Goal: Task Accomplishment & Management: Manage account settings

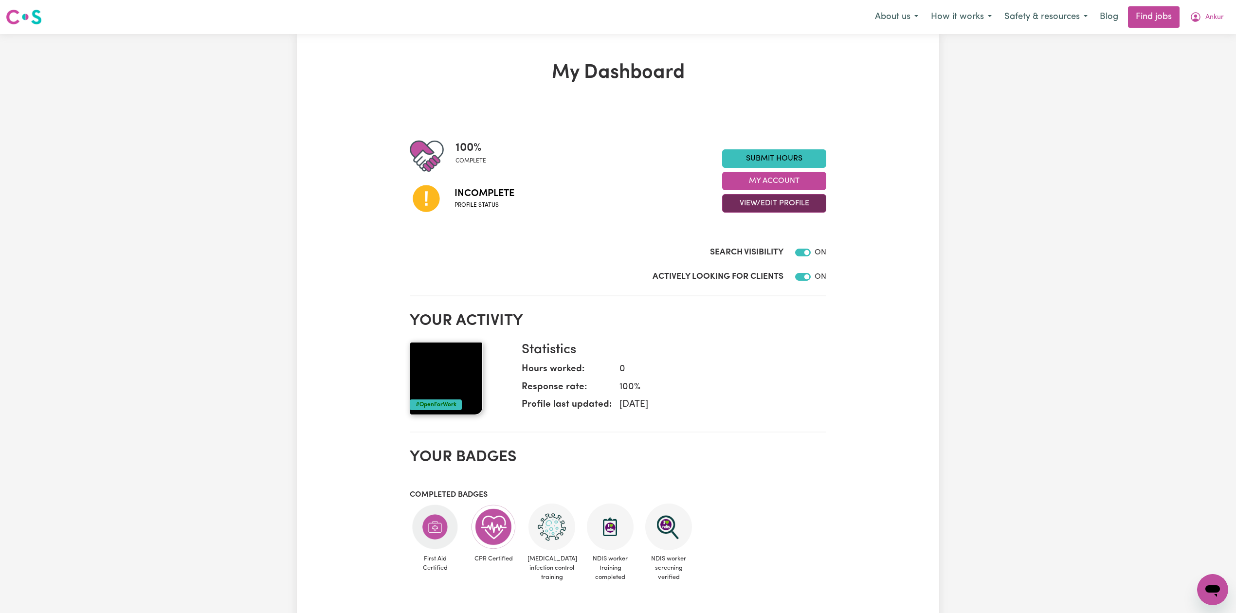
click at [759, 203] on button "View/Edit Profile" at bounding box center [774, 203] width 104 height 18
click at [755, 247] on link "Edit Profile" at bounding box center [768, 247] width 91 height 19
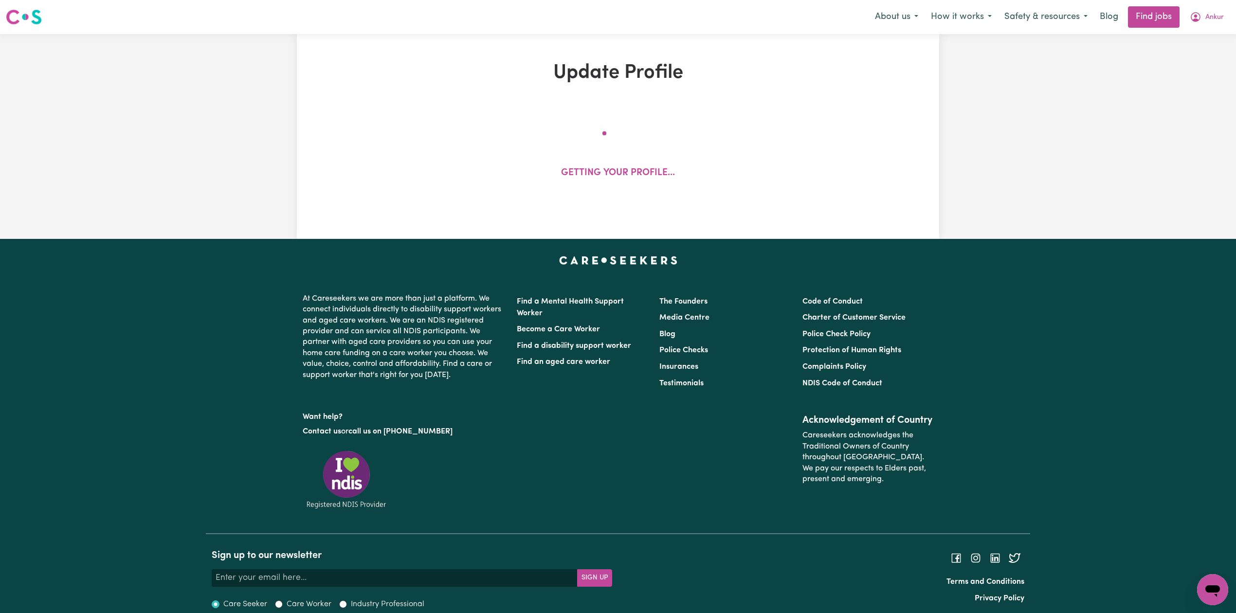
select select "[DEMOGRAPHIC_DATA]"
select select "[DEMOGRAPHIC_DATA] Work Visa"
select select "Studying a healthcare related degree or qualification"
select select "45"
select select "60"
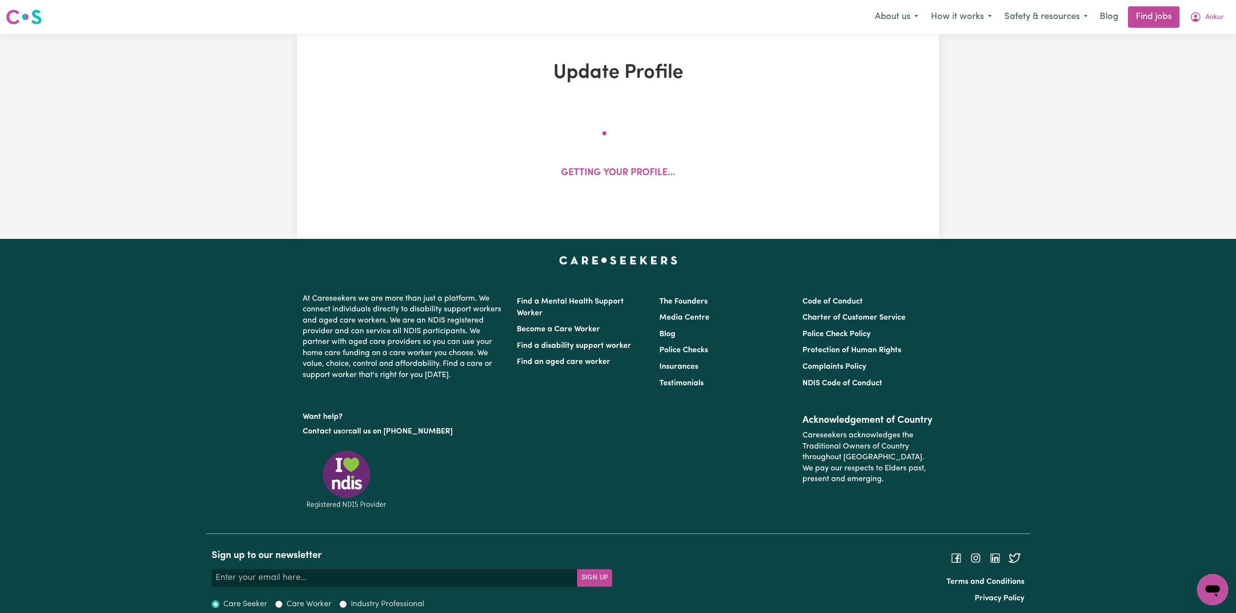
select select "75"
select select "85"
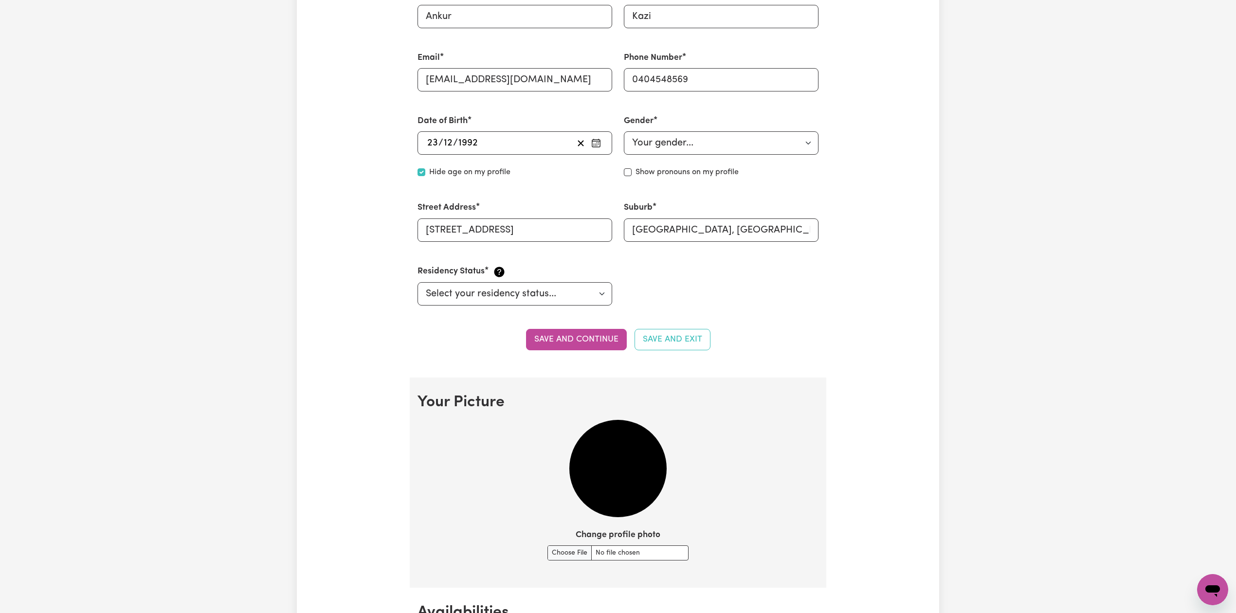
scroll to position [519, 0]
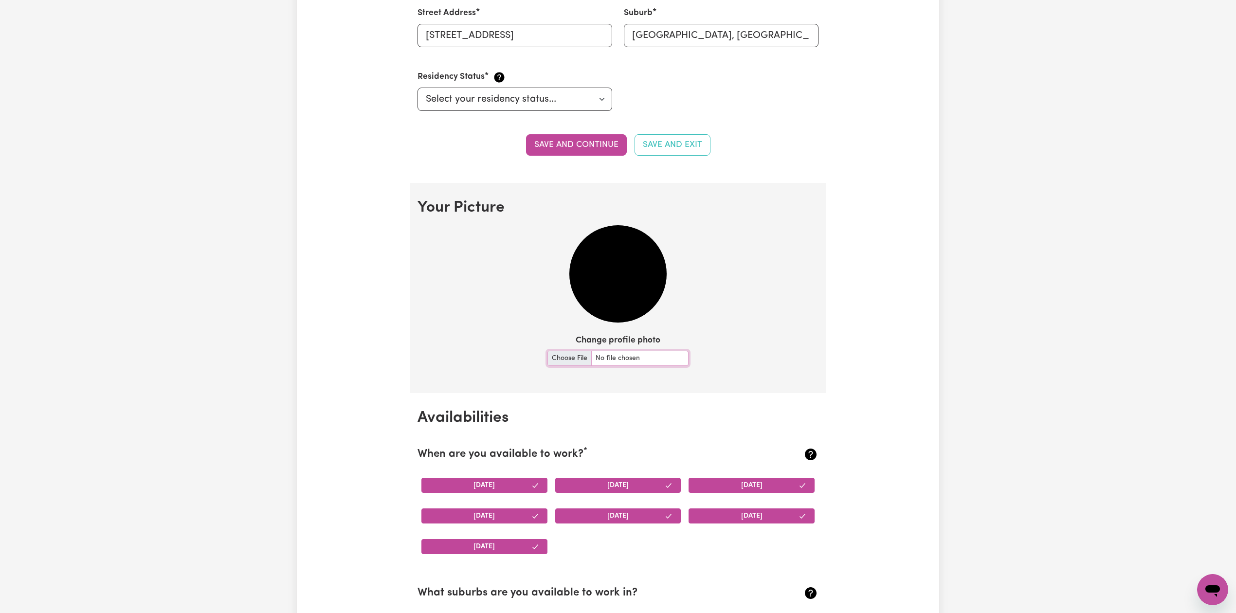
click at [579, 359] on input "Change profile photo" at bounding box center [618, 358] width 141 height 15
type input "C:\fakepath\[PERSON_NAME] prof pict.jpeg"
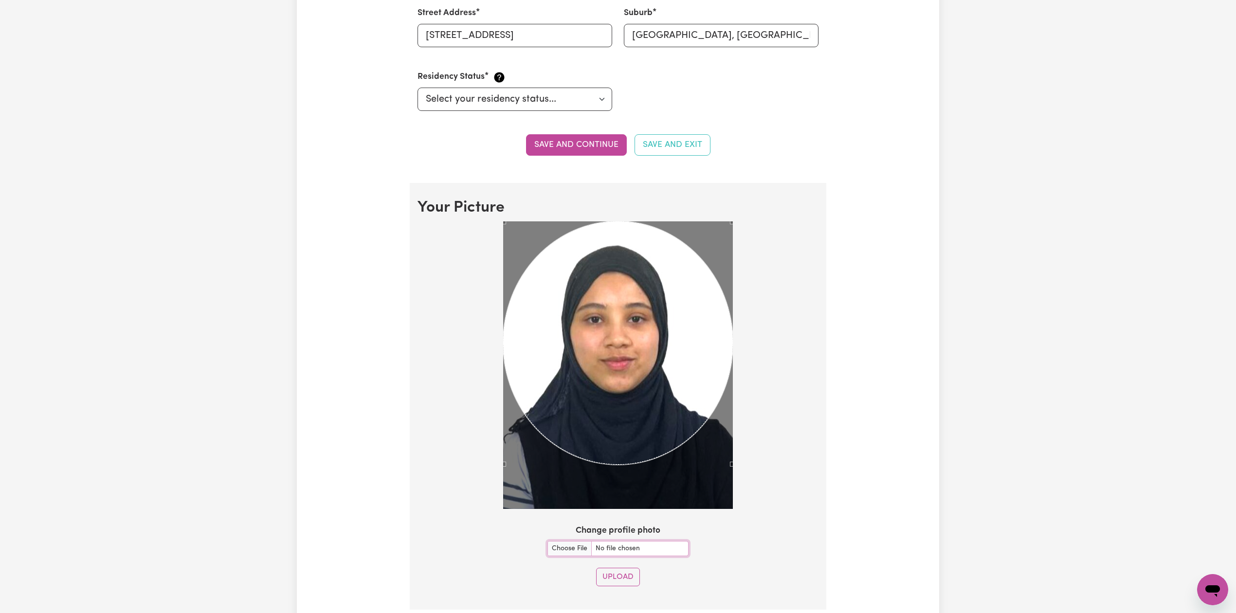
click at [682, 368] on div "Use the arrow keys to move the crop selection area" at bounding box center [618, 349] width 230 height 243
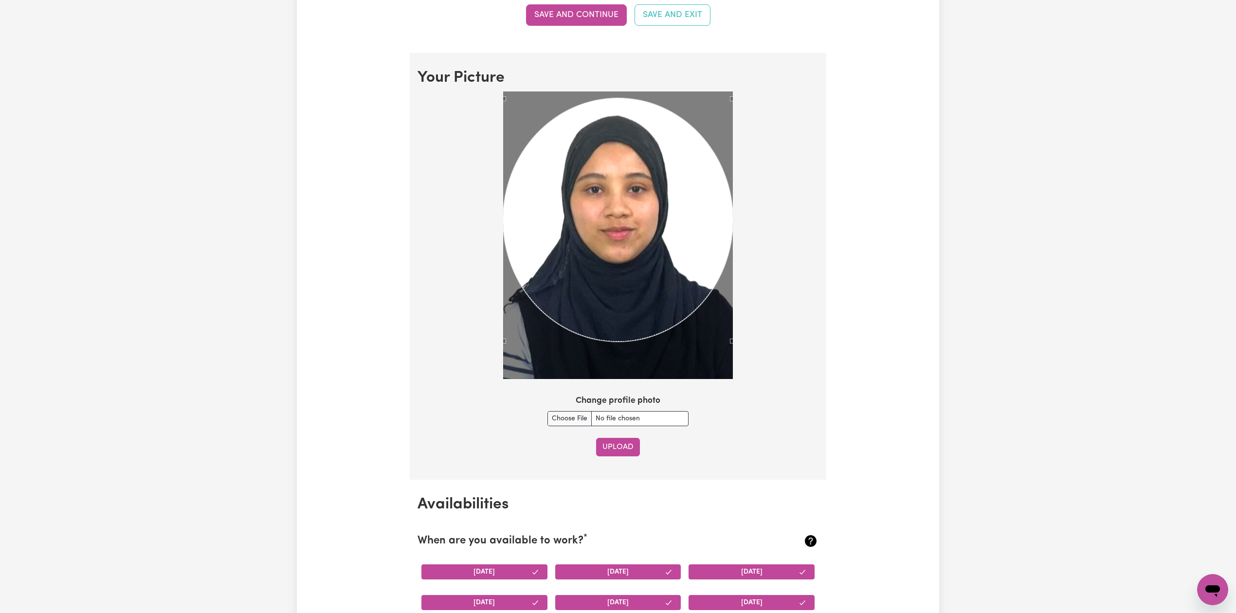
click at [620, 450] on button "Upload" at bounding box center [618, 447] width 44 height 18
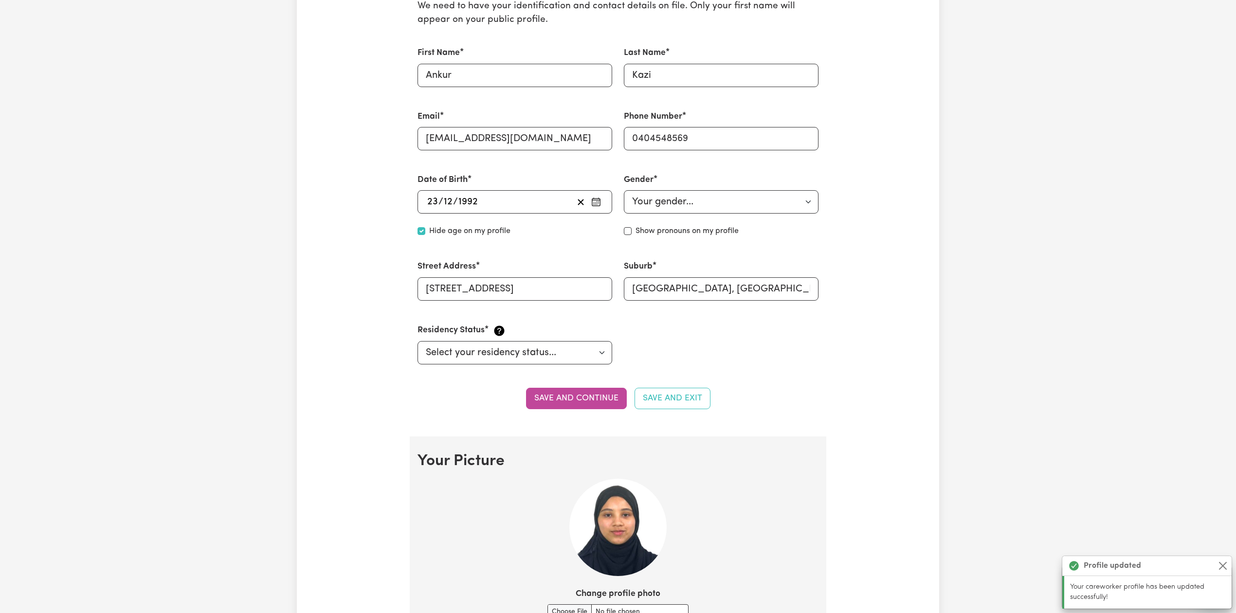
scroll to position [71, 0]
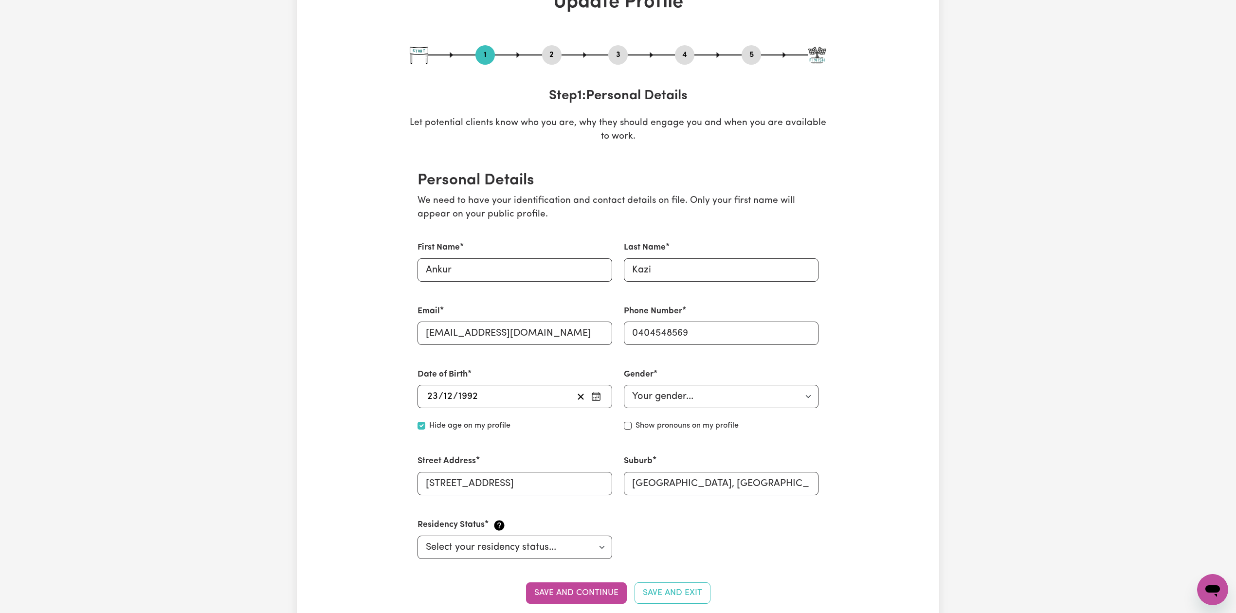
click at [552, 57] on button "2" at bounding box center [551, 55] width 19 height 13
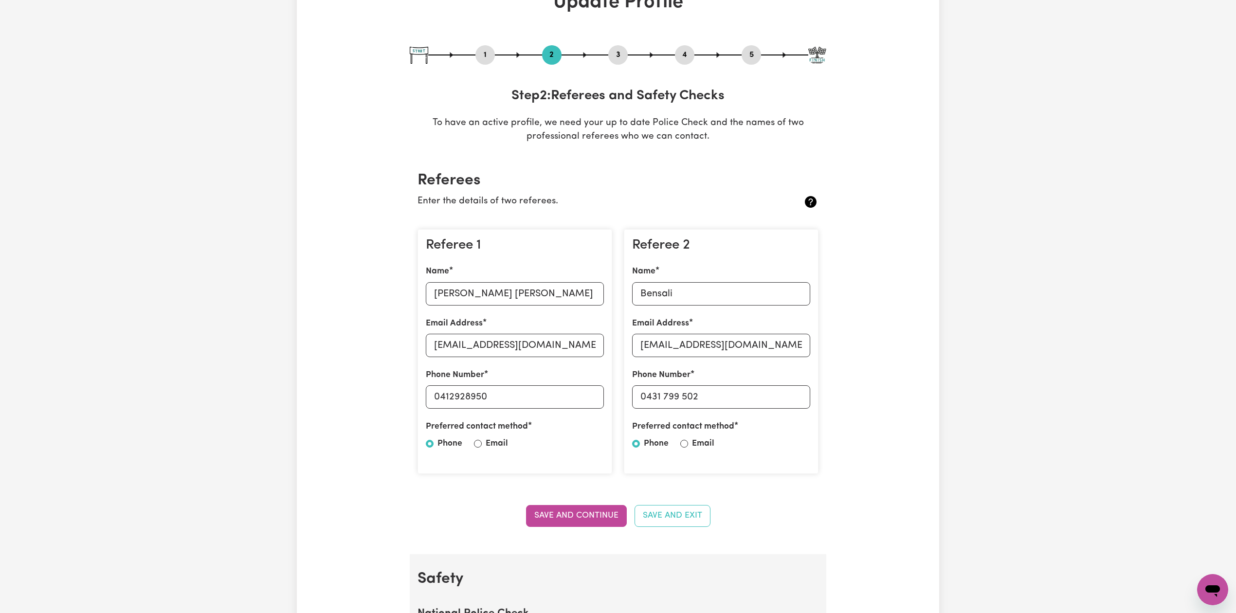
click at [618, 56] on button "3" at bounding box center [617, 55] width 19 height 13
select select "2025"
select select "2020"
select select "2022"
select select "Certificate III (Individual Support)"
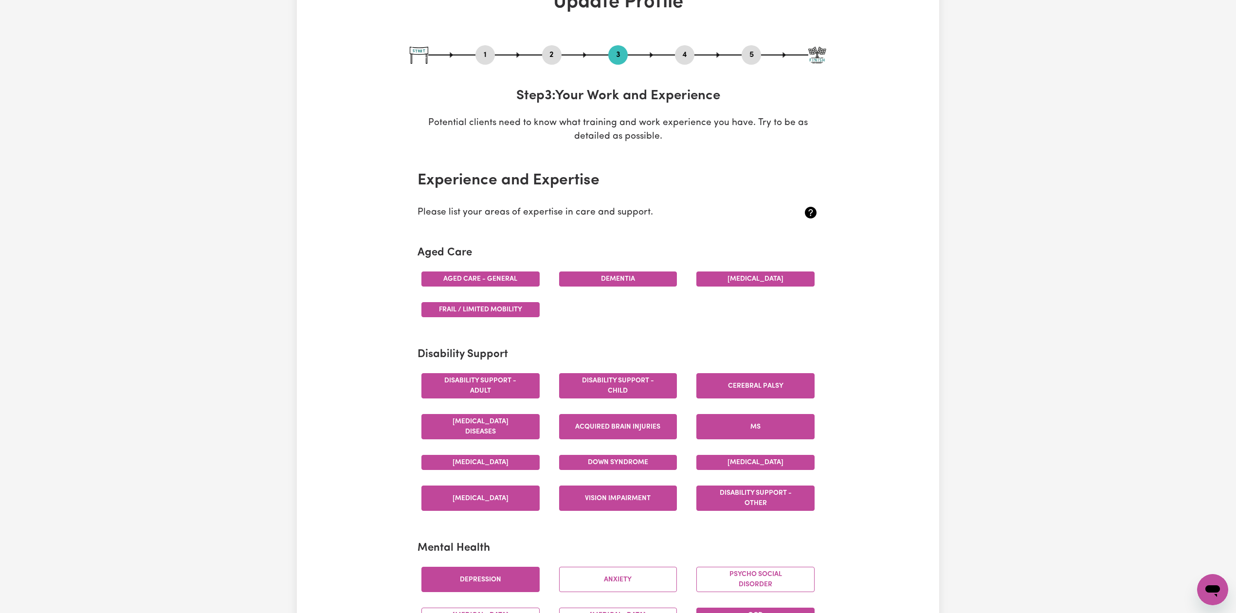
click at [681, 54] on button "4" at bounding box center [684, 55] width 19 height 13
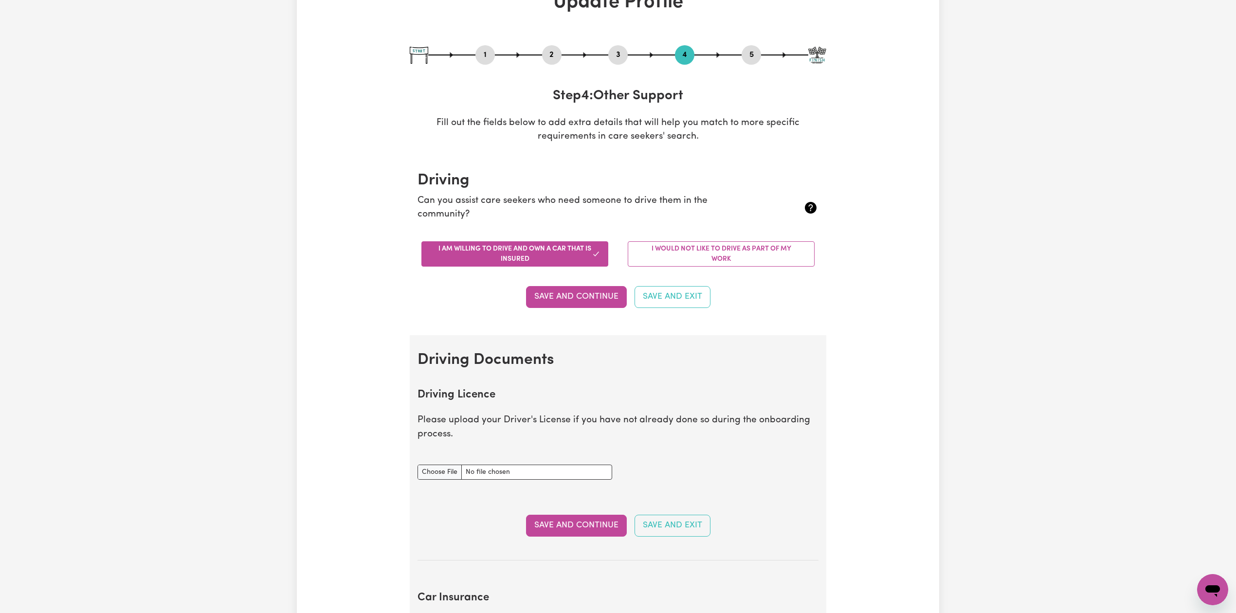
click at [758, 50] on button "5" at bounding box center [751, 55] width 19 height 13
select select "I am providing services privately on my own"
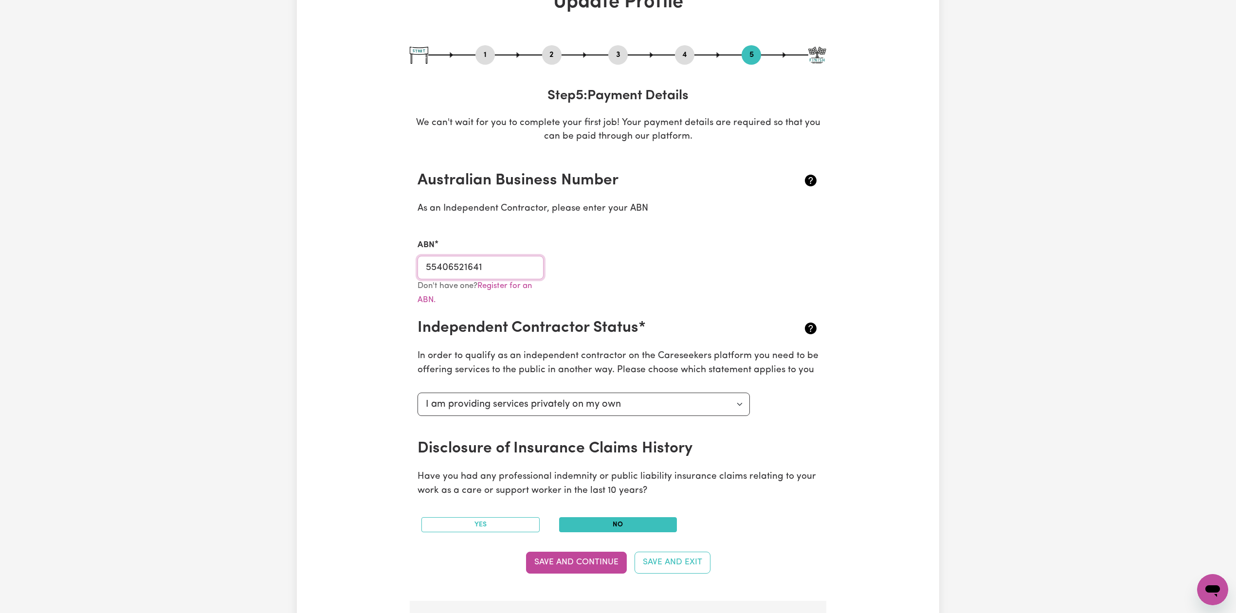
click at [466, 263] on input "55406521641" at bounding box center [481, 267] width 126 height 23
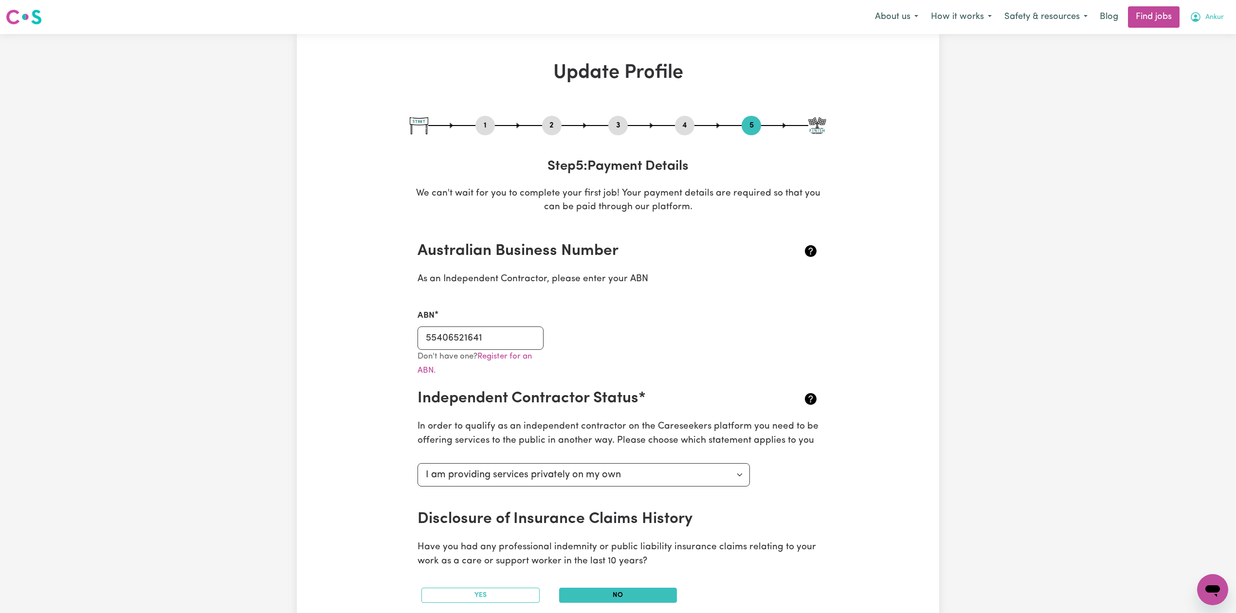
click at [1213, 20] on span "Ankur" at bounding box center [1215, 17] width 18 height 11
click at [1196, 74] on link "Logout" at bounding box center [1191, 74] width 77 height 18
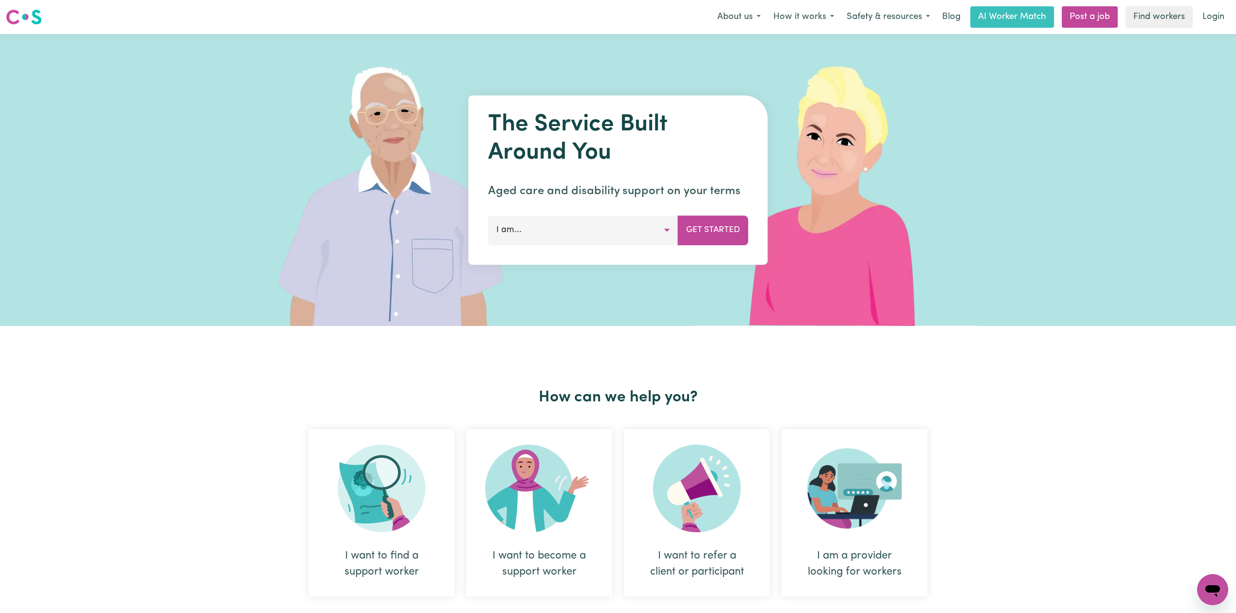
click at [1213, 18] on link "Login" at bounding box center [1214, 16] width 34 height 21
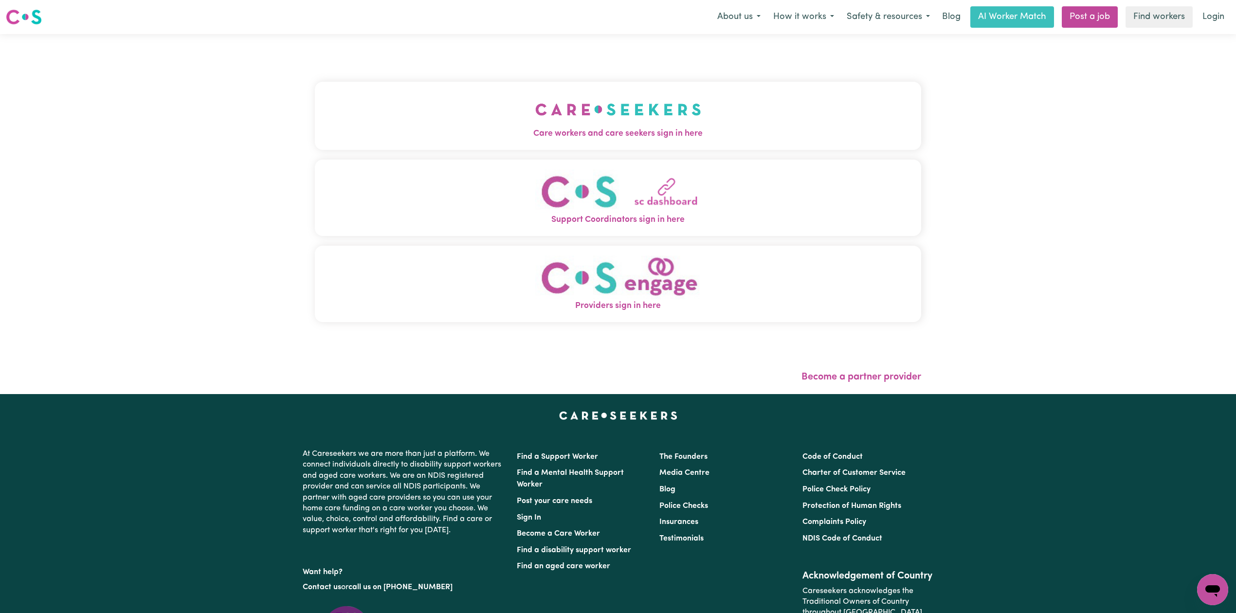
click at [535, 113] on img "Care workers and care seekers sign in here" at bounding box center [618, 110] width 166 height 36
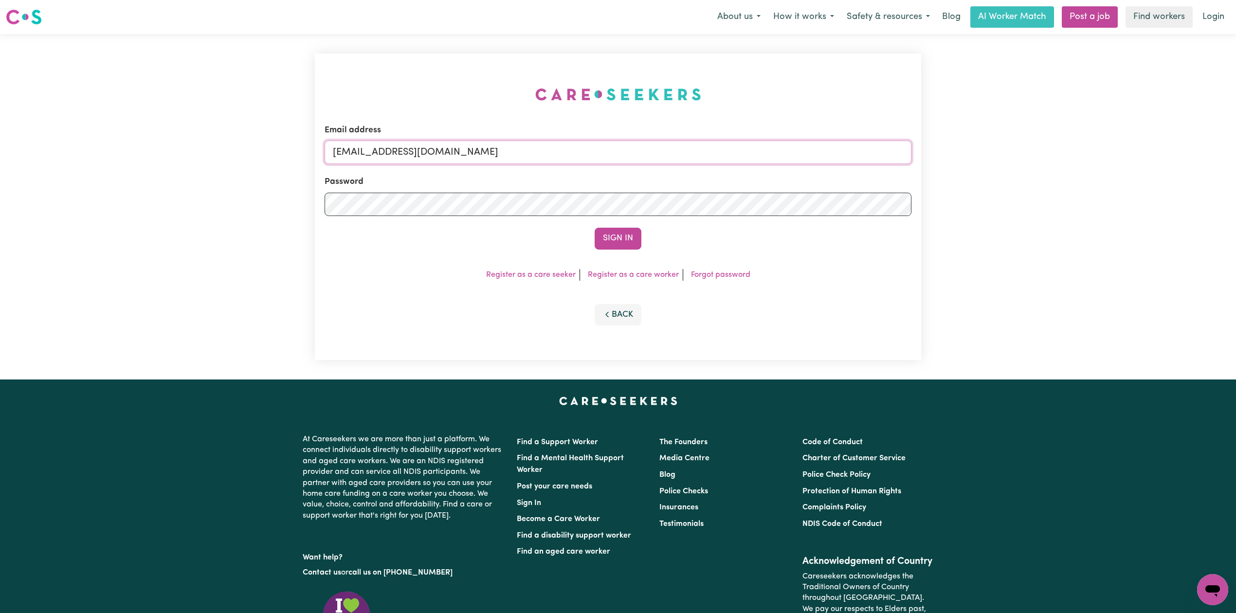
click at [518, 158] on input "[EMAIL_ADDRESS][DOMAIN_NAME]" at bounding box center [618, 152] width 587 height 23
click at [659, 203] on form "Email address Superuser~[EMAIL_ADDRESS][DOMAIN_NAME] Password Sign In" at bounding box center [618, 187] width 587 height 126
type input "Superuser~[EMAIL_ADDRESS][DOMAIN_NAME]"
click at [622, 240] on button "Sign In" at bounding box center [618, 238] width 47 height 21
